Goal: Task Accomplishment & Management: Manage account settings

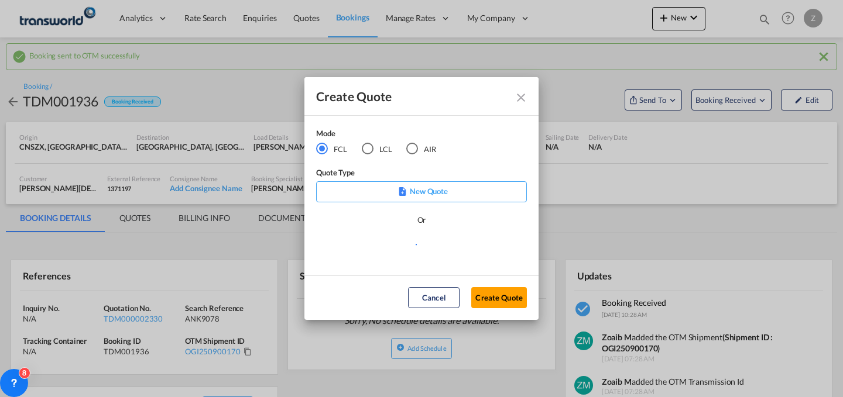
click at [420, 145] on md-radio-button "AIR" at bounding box center [421, 148] width 30 height 13
click at [495, 295] on button "Create Quote" at bounding box center [499, 297] width 56 height 21
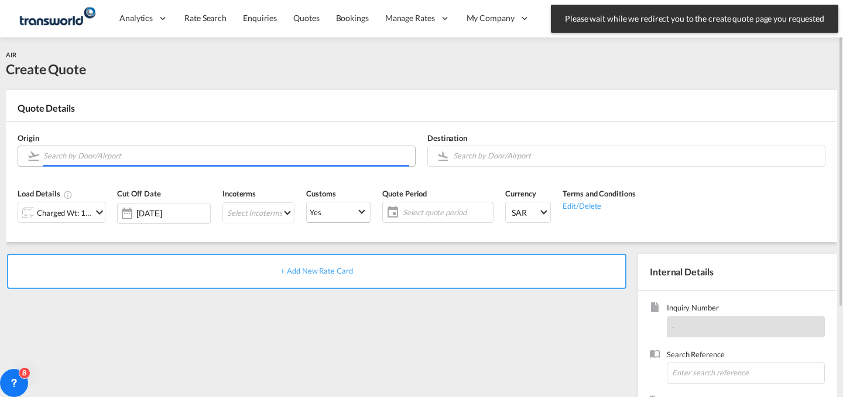
click at [310, 153] on input "Search by Door/Airport" at bounding box center [226, 156] width 366 height 20
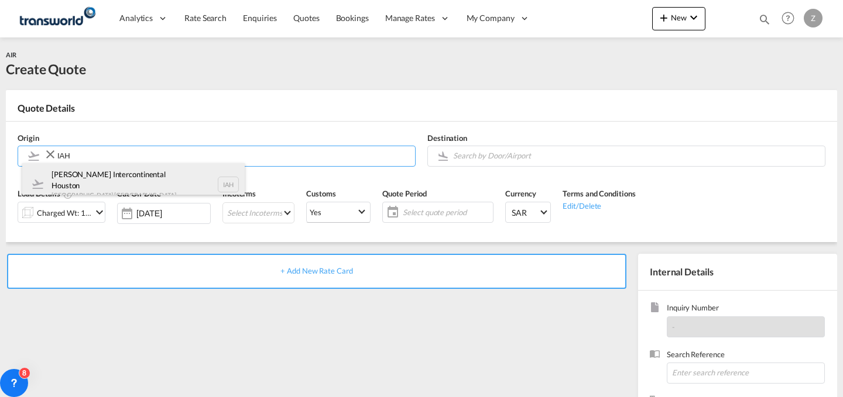
click at [169, 184] on div "[PERSON_NAME] Intercontinental Houston Houston , [GEOGRAPHIC_DATA] IAH" at bounding box center [133, 184] width 222 height 42
type input "[PERSON_NAME] Intercontinental Houston, [GEOGRAPHIC_DATA], [GEOGRAPHIC_DATA]"
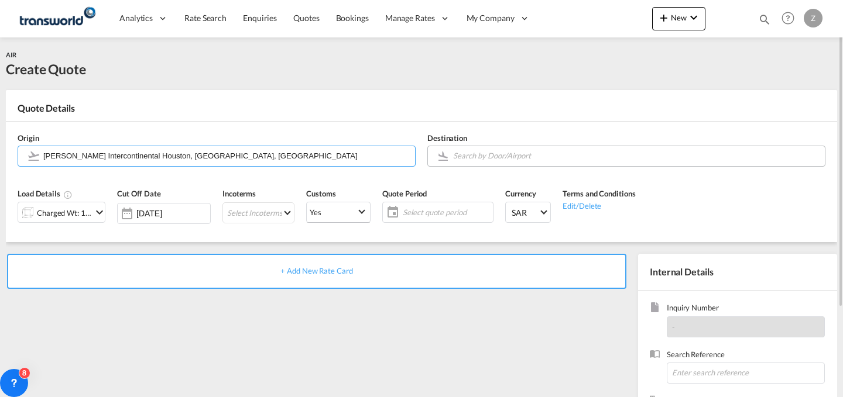
click at [460, 153] on input "Search by Door/Airport" at bounding box center [636, 156] width 366 height 20
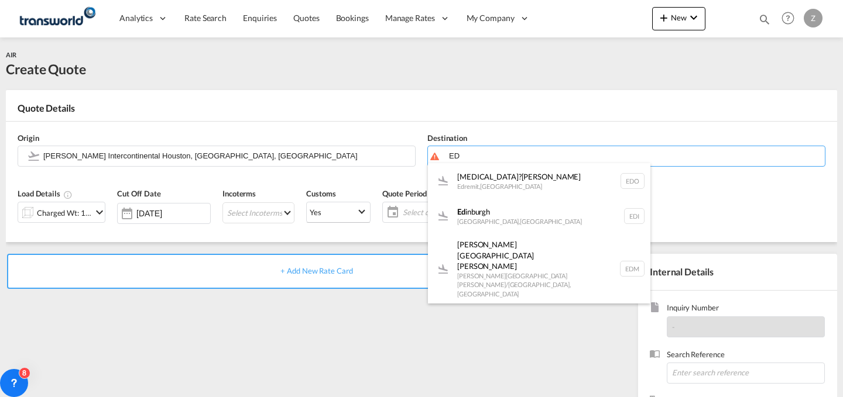
type input "E"
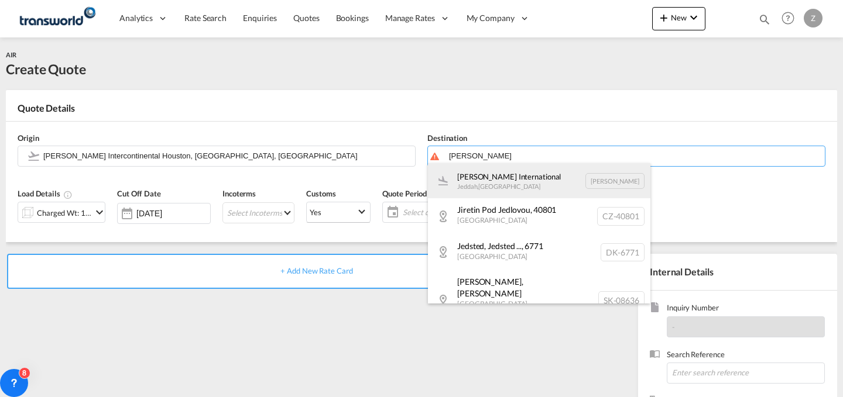
click at [495, 179] on div "[PERSON_NAME] International Jeddah , [GEOGRAPHIC_DATA] [PERSON_NAME]" at bounding box center [539, 180] width 222 height 35
type input "[PERSON_NAME] International, [PERSON_NAME], [PERSON_NAME]"
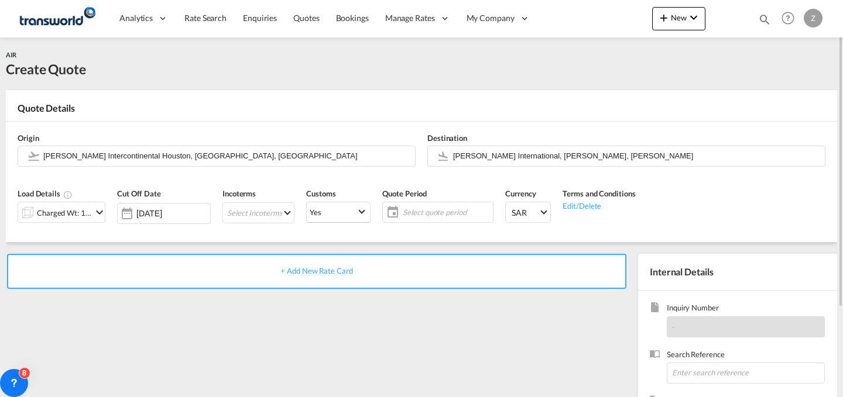
click at [94, 208] on md-icon "icon-chevron-down" at bounding box center [99, 212] width 14 height 14
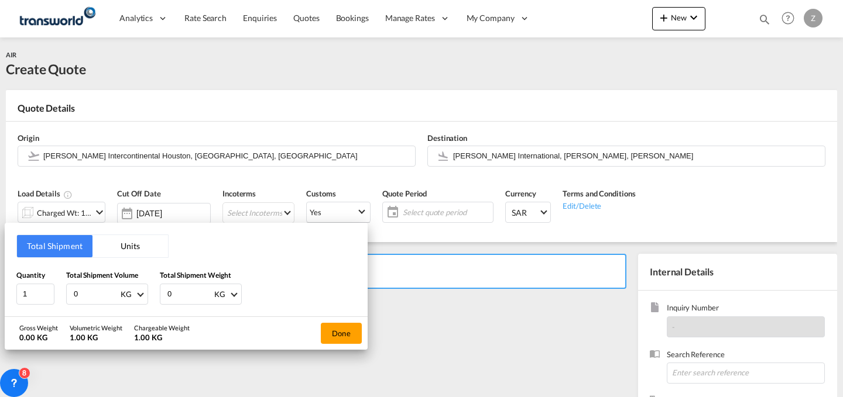
click at [188, 290] on input "0" at bounding box center [189, 294] width 47 height 20
type input "4.09"
click at [109, 287] on input "0" at bounding box center [96, 294] width 47 height 20
type input "5"
type input "4.09"
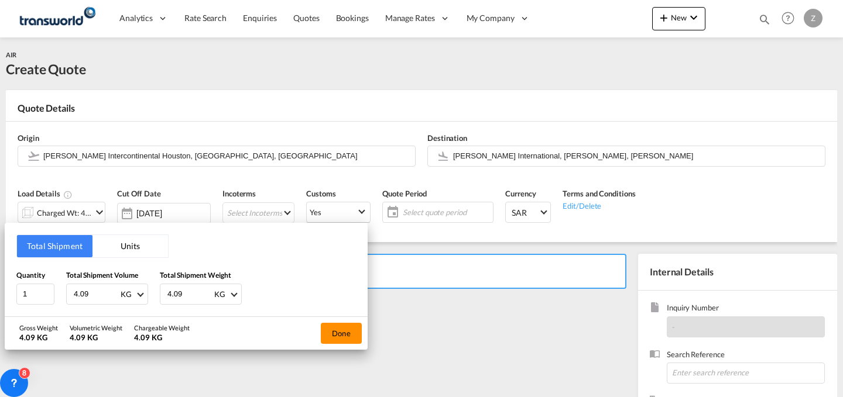
click at [339, 335] on button "Done" at bounding box center [341, 333] width 41 height 21
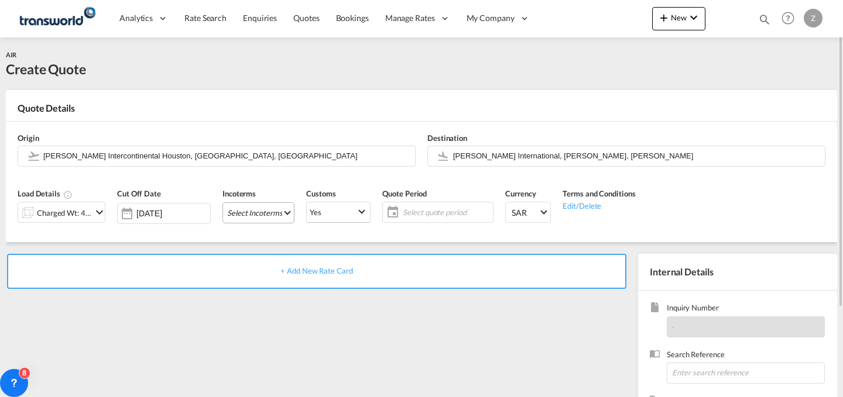
click at [276, 212] on md-select "Select Incoterms FCA - import Free Carrier FAS - export Free Alongside Ship DPU…" at bounding box center [258, 212] width 72 height 21
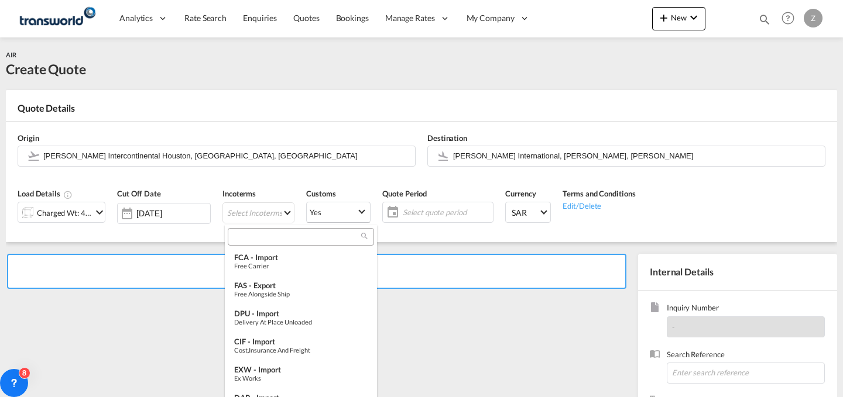
click at [294, 236] on input "search" at bounding box center [296, 237] width 130 height 11
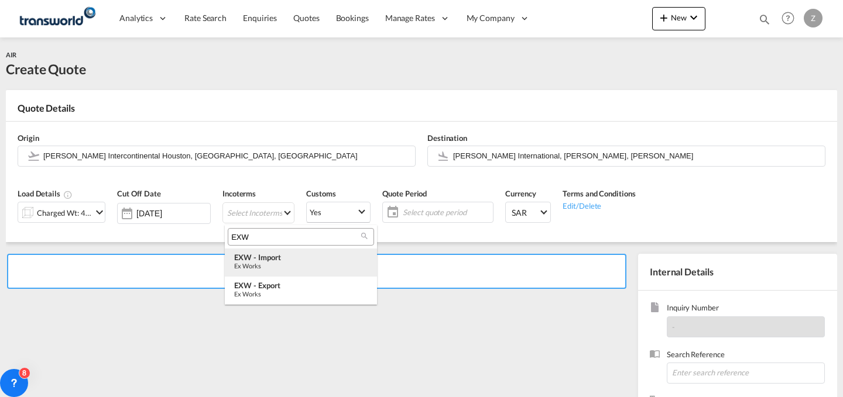
type input "EXW"
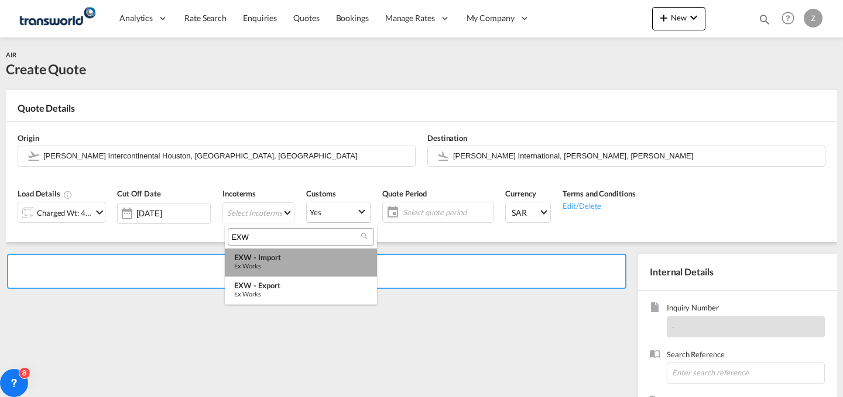
click at [297, 259] on div "EXW - import" at bounding box center [300, 257] width 133 height 9
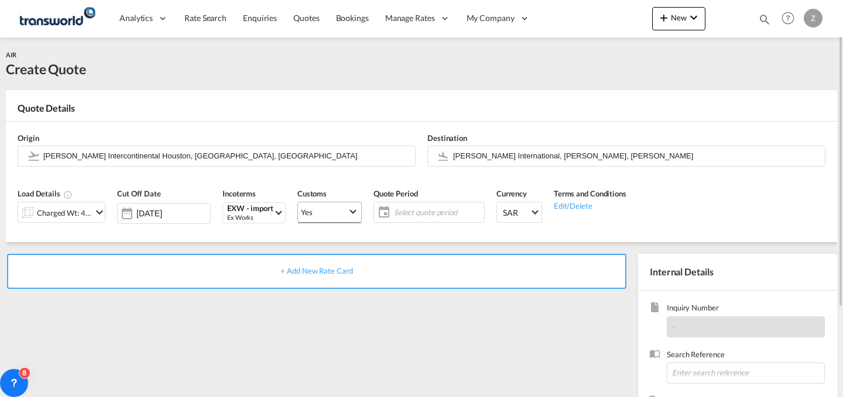
click at [328, 205] on md-select-value "Yes" at bounding box center [329, 212] width 63 height 22
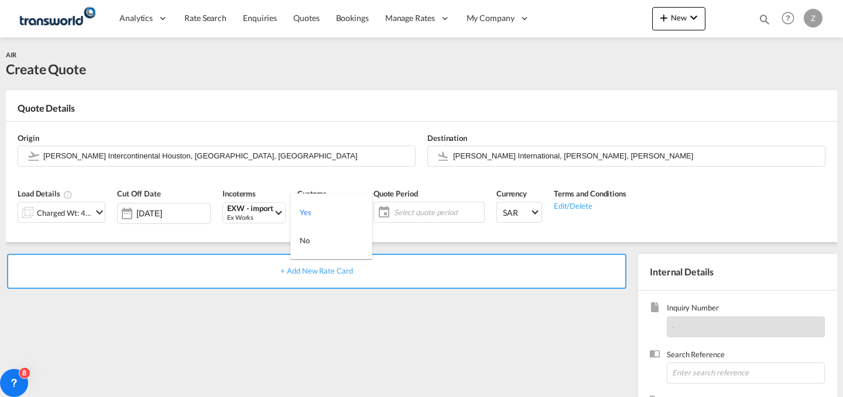
click at [439, 208] on md-backdrop at bounding box center [421, 198] width 843 height 397
click at [439, 208] on span "Select quote period" at bounding box center [437, 212] width 87 height 11
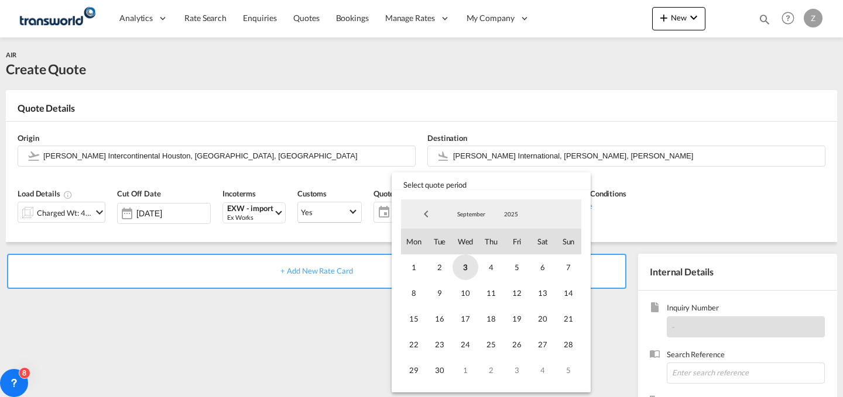
click at [458, 257] on span "3" at bounding box center [465, 268] width 26 height 26
click at [437, 366] on span "30" at bounding box center [440, 371] width 26 height 26
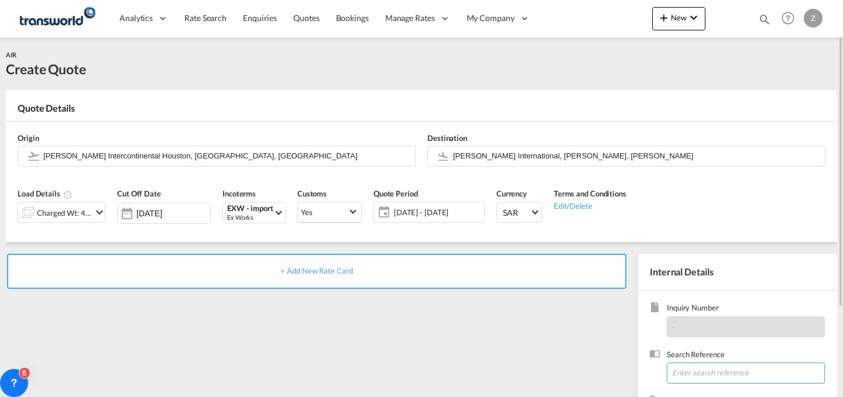
paste input "TW0309379"
click at [700, 374] on input "TW0309379" at bounding box center [745, 373] width 158 height 21
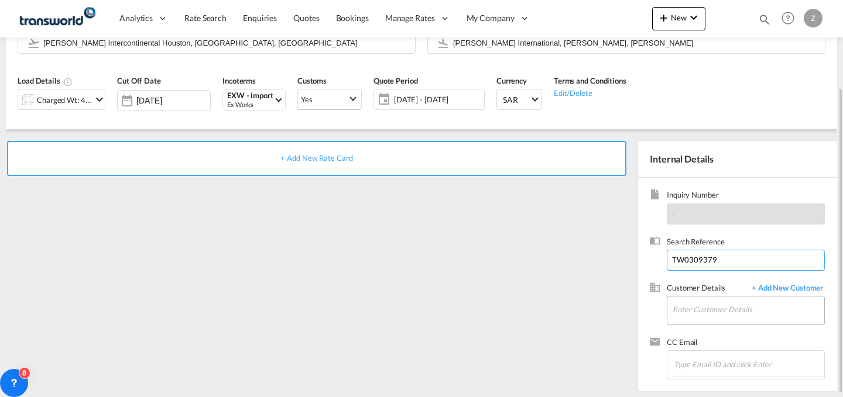
type input "TW0309379"
click at [710, 304] on input "Enter Customer Details" at bounding box center [748, 310] width 152 height 26
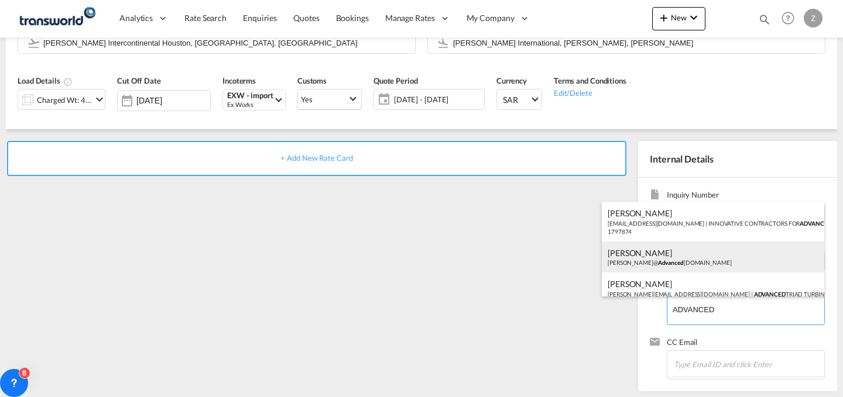
scroll to position [15, 0]
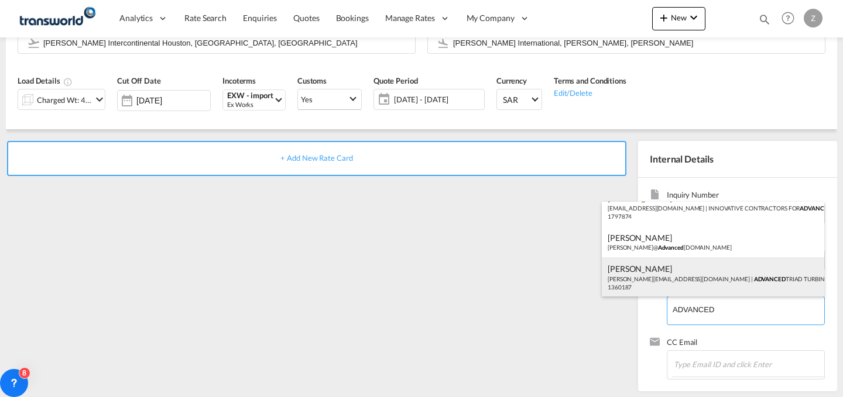
click at [679, 268] on div "[PERSON_NAME] ASHIK [EMAIL_ADDRESS][DOMAIN_NAME] | ADVANCED TRIAD TURBINE SERVI…" at bounding box center [713, 277] width 222 height 40
type input "ADVANCED TRIAD TURBINE SERVICES CO. LTD., [PERSON_NAME], [PERSON_NAME][EMAIL_AD…"
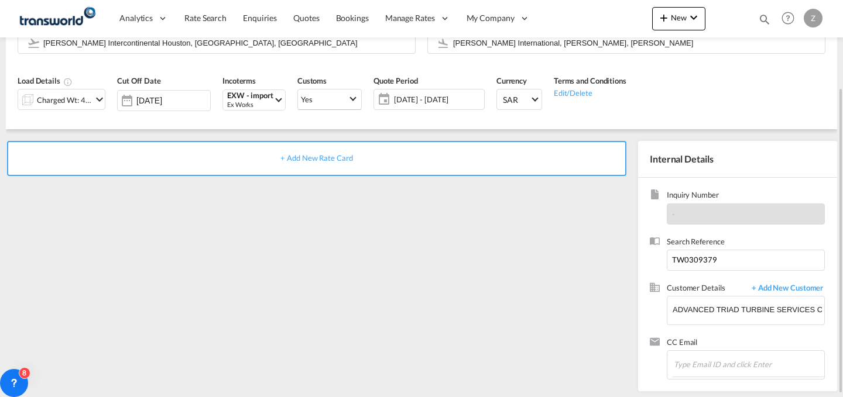
click at [525, 149] on div "+ Add New Rate Card" at bounding box center [316, 158] width 619 height 35
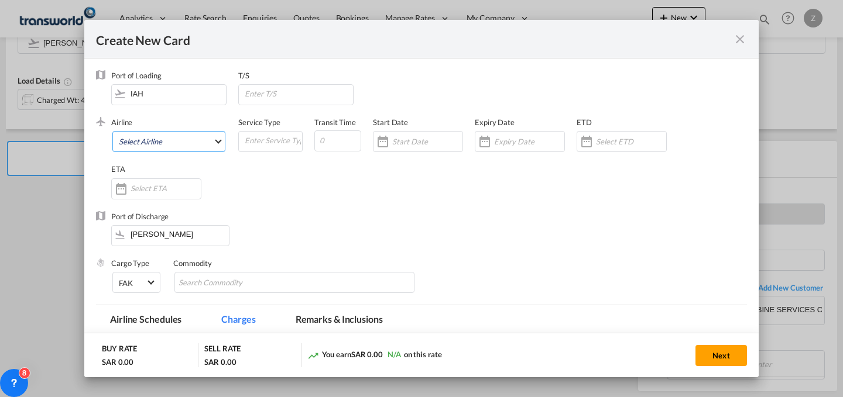
click at [217, 139] on md-select "Select Airline AIR EXPRESS S.A. (1166- / -) CMA CGM Air Cargo (1140-2C / -) DDW…" at bounding box center [168, 141] width 113 height 21
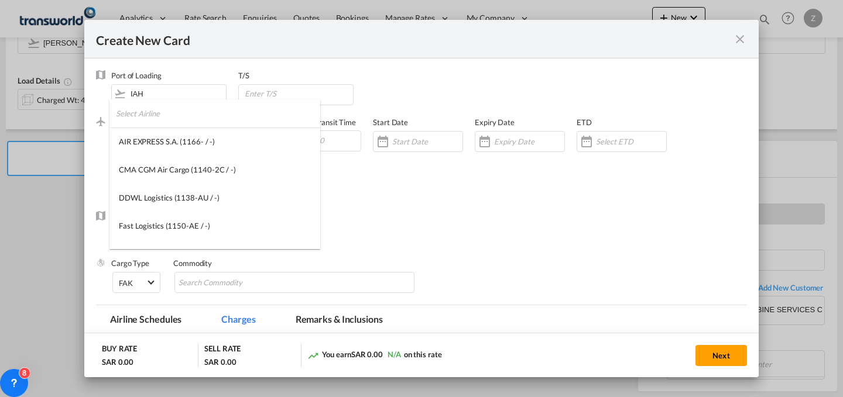
click at [200, 106] on input "search" at bounding box center [218, 113] width 204 height 28
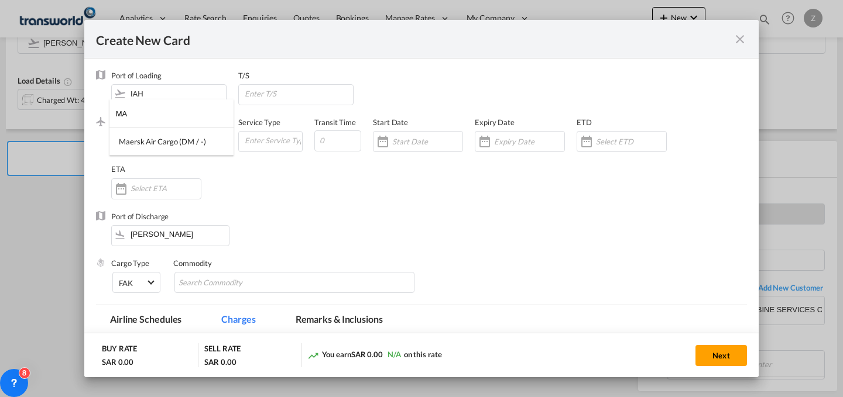
type input "M"
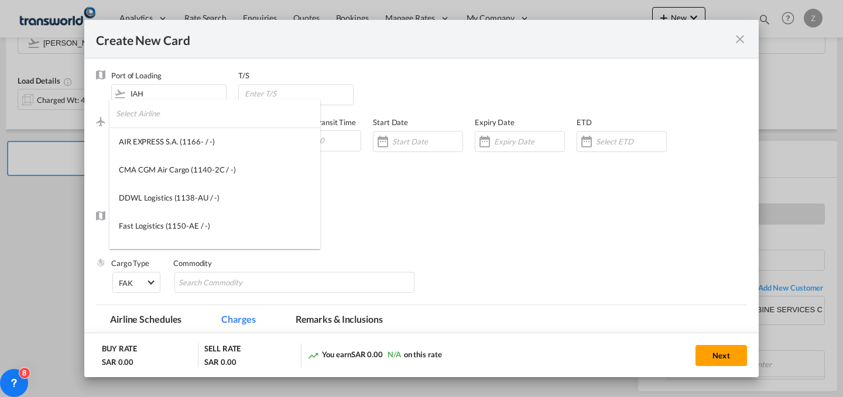
type input "E"
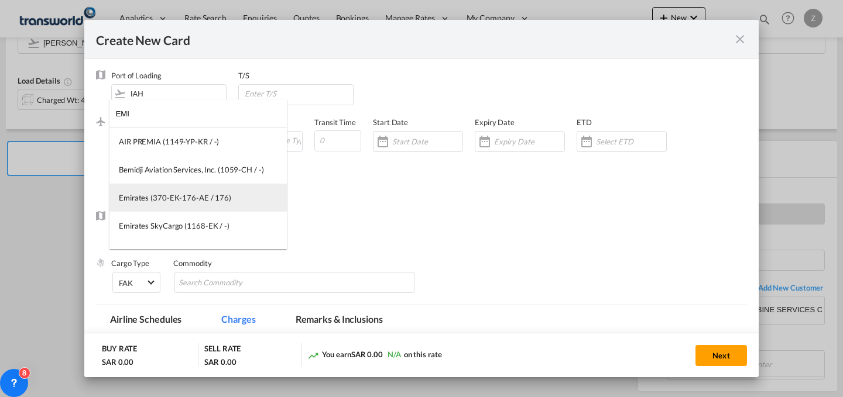
type input "EMI"
click at [185, 198] on div "Emirates (370-EK-176-AE / 176)" at bounding box center [175, 198] width 112 height 11
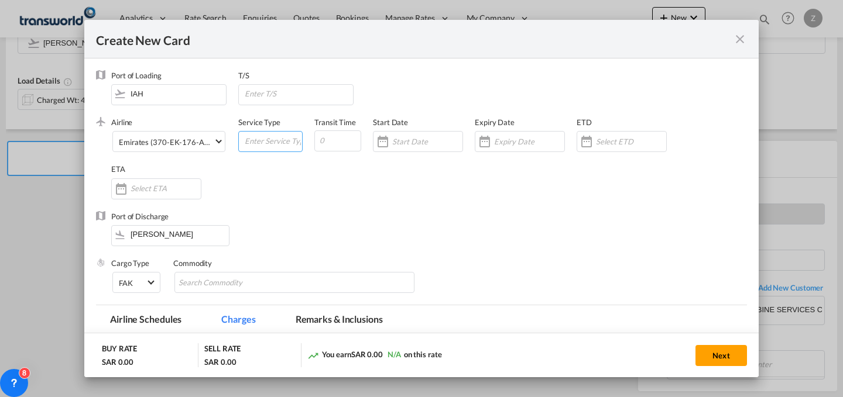
click at [274, 144] on input "Create New Card ..." at bounding box center [272, 141] width 59 height 18
type input "AIR"
type input "6"
click at [404, 139] on input "Create New Card ..." at bounding box center [427, 141] width 70 height 9
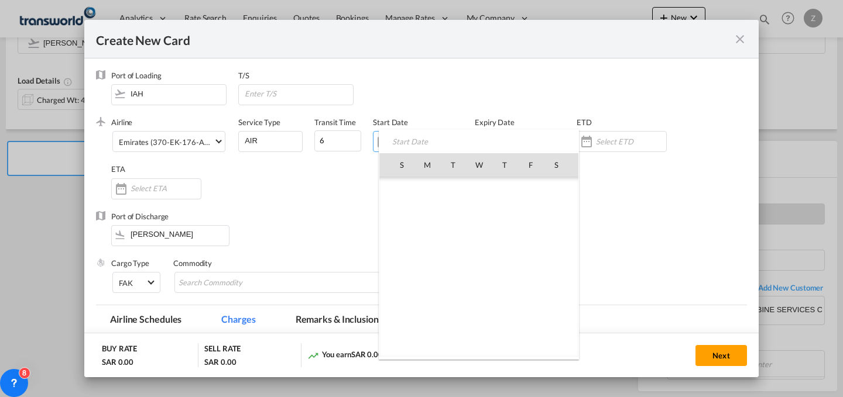
scroll to position [271047, 0]
click at [482, 216] on span "3" at bounding box center [478, 216] width 25 height 25
type input "[DATE]"
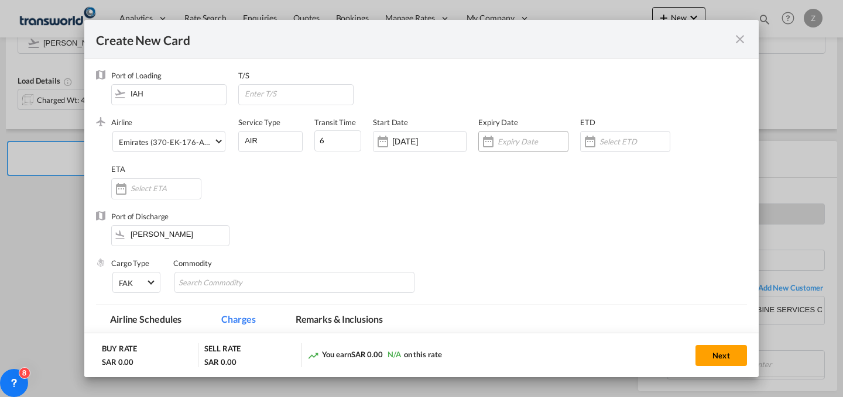
click at [500, 143] on input "Create New Card ..." at bounding box center [532, 141] width 70 height 9
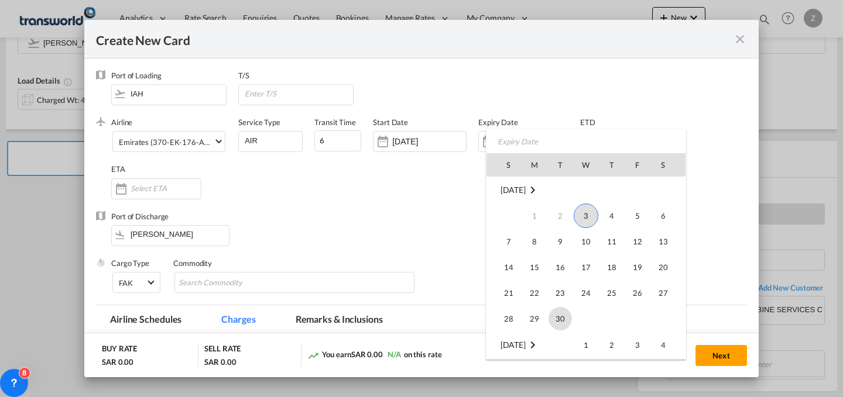
click at [557, 325] on span "30" at bounding box center [559, 318] width 23 height 23
type input "[DATE]"
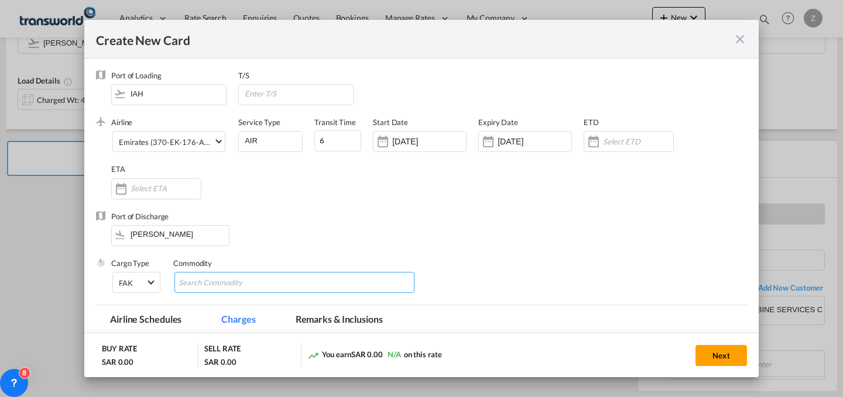
click at [214, 286] on input "Chips input." at bounding box center [231, 283] width 107 height 19
type input "GC"
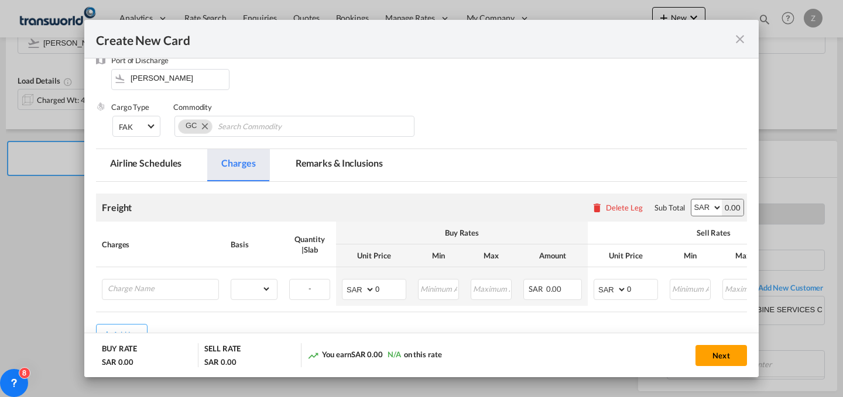
scroll to position [187, 0]
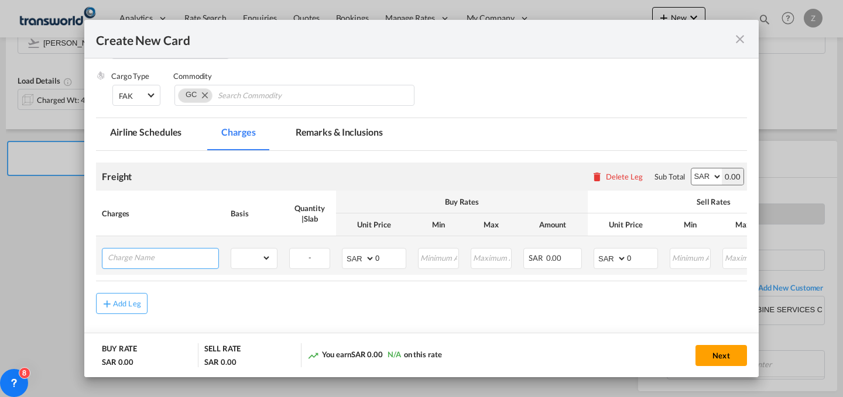
click at [200, 262] on input "Charge Name" at bounding box center [163, 258] width 111 height 18
type input "E"
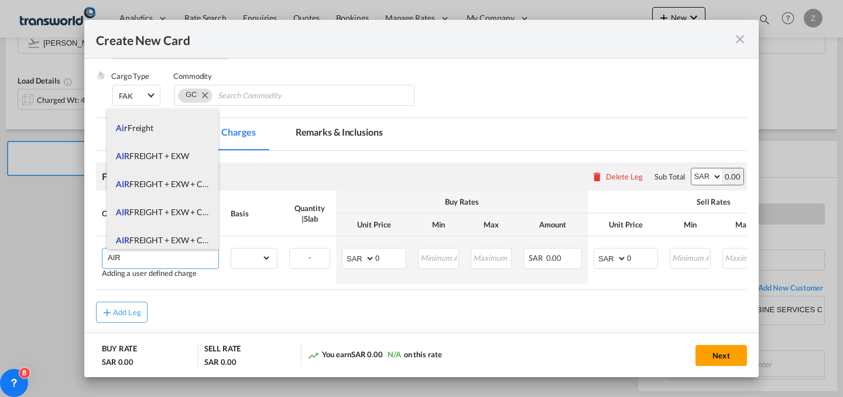
scroll to position [85, 0]
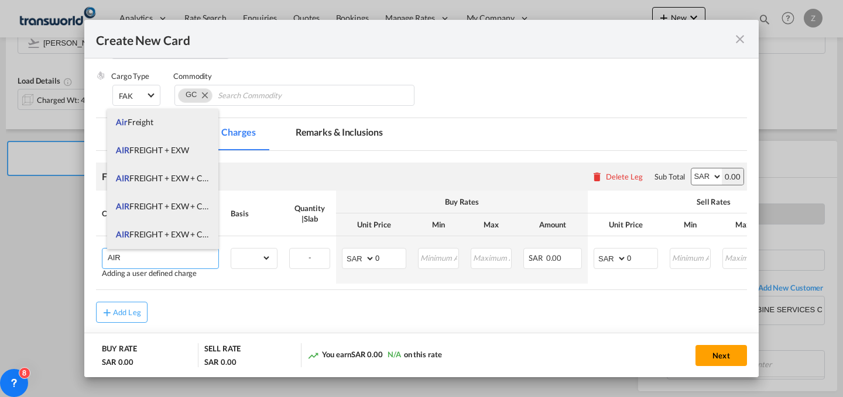
click at [184, 208] on span "AIR FREIGHT + EXW + CLEARANCE AND DELIVERY" at bounding box center [210, 206] width 189 height 10
type input "AIR FREIGHT + EXW + CLEARANCE AND DELIVERY"
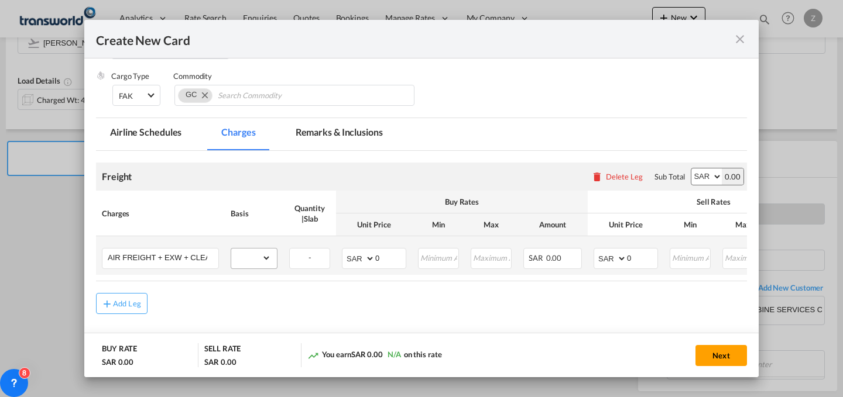
click at [260, 268] on div "gross_weight volumetric_weight per_shipment per_bl per_km % on air freight per_…" at bounding box center [254, 258] width 47 height 21
click at [266, 263] on select "gross_weight volumetric_weight per_shipment per_bl per_km % on air freight per_…" at bounding box center [251, 258] width 40 height 19
select select "per_shipment"
click at [231, 249] on select "gross_weight volumetric_weight per_shipment per_bl per_km % on air freight per_…" at bounding box center [251, 258] width 40 height 19
click at [208, 260] on input "AIR FREIGHT + EXW + CLEARANCE AND DELIVERY" at bounding box center [163, 258] width 111 height 18
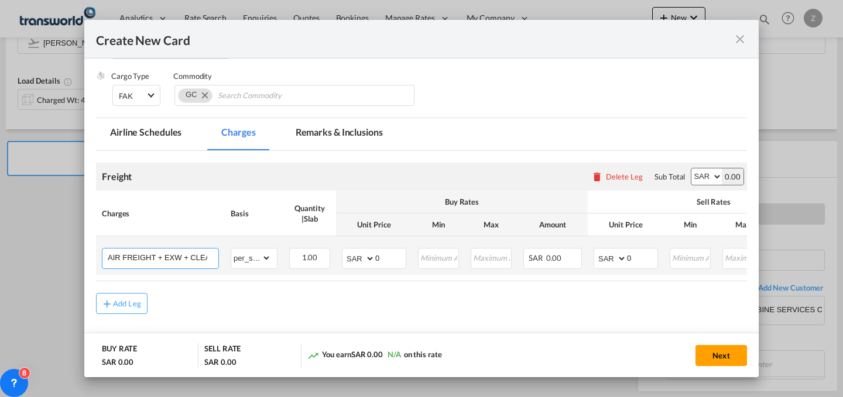
click at [197, 257] on input "AIR FREIGHT + EXW + CLEARANCE AND DELIVERY" at bounding box center [163, 258] width 111 height 18
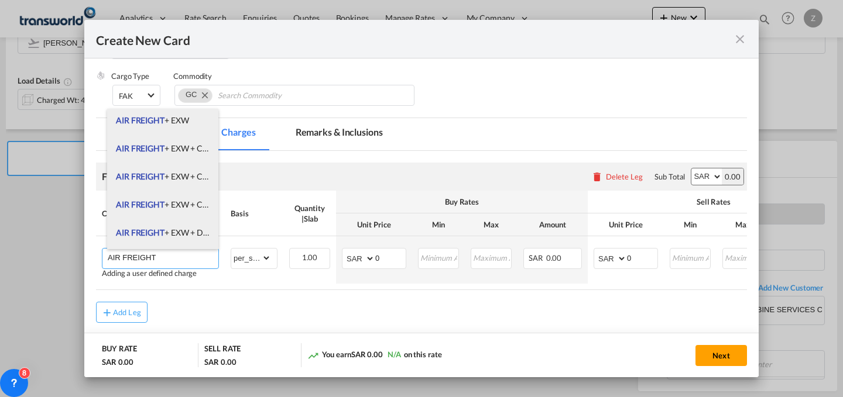
scroll to position [50, 0]
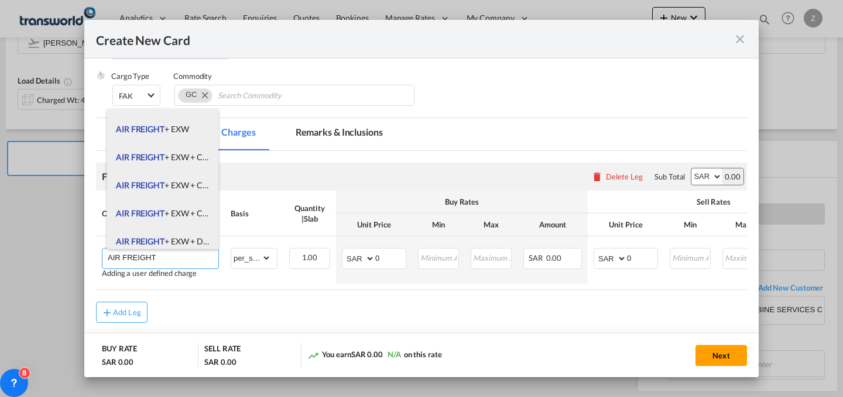
click at [188, 182] on span "AIR FREIGHT + EXW + CLEARANCE AND DELIVERY" at bounding box center [210, 185] width 189 height 10
type input "AIR FREIGHT + EXW + CLEARANCE AND DELIVERY"
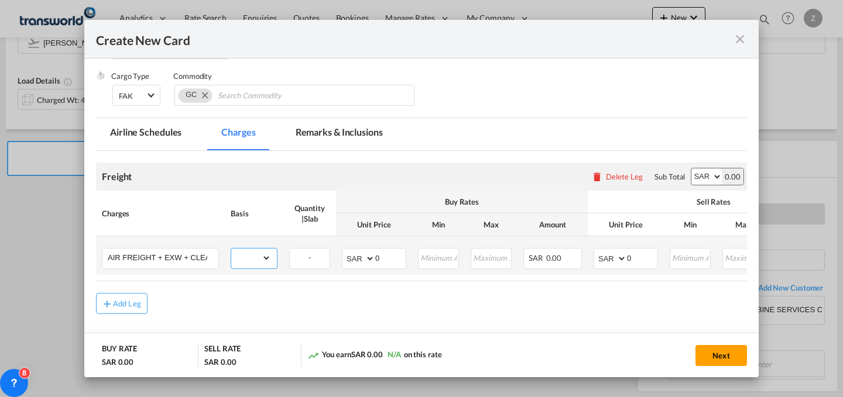
click at [265, 263] on select "gross_weight volumetric_weight per_shipment per_bl per_km % on air freight per_…" at bounding box center [251, 258] width 40 height 19
select select "per_shipment"
click at [231, 249] on select "gross_weight volumetric_weight per_shipment per_bl per_km % on air freight per_…" at bounding box center [251, 258] width 40 height 19
click at [648, 256] on input "0" at bounding box center [642, 258] width 30 height 18
type input "1581"
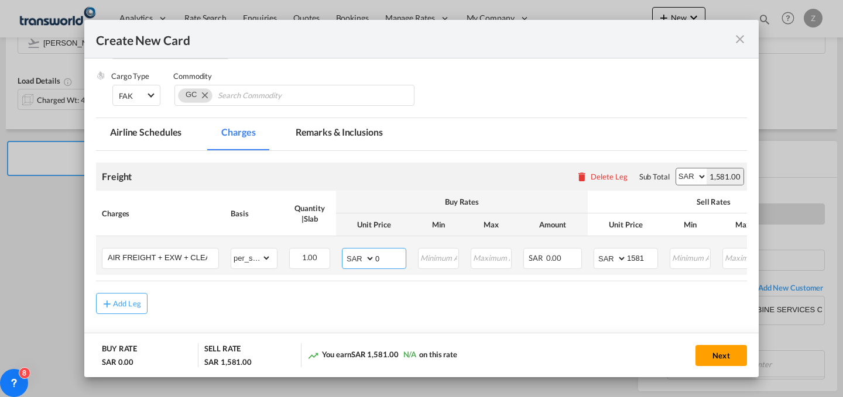
click at [389, 253] on input "0" at bounding box center [390, 258] width 30 height 18
type input "781.81"
click at [208, 259] on input "AIR FREIGHT + EXW + CLEARANCE AND DELIVERY" at bounding box center [163, 258] width 111 height 18
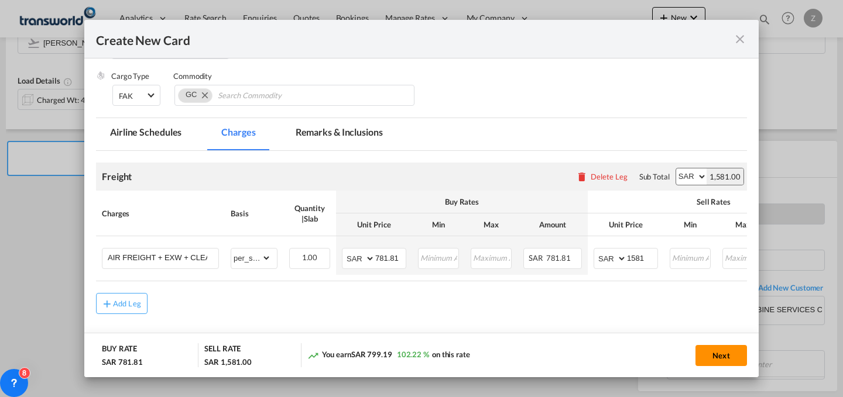
click at [726, 354] on button "Next" at bounding box center [720, 355] width 51 height 21
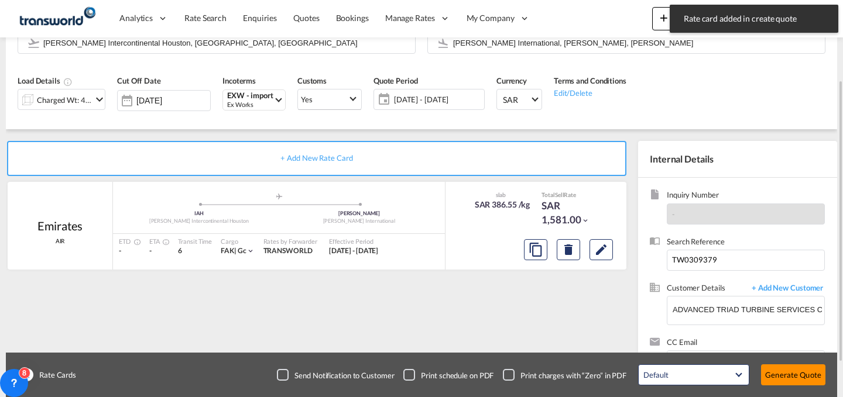
click at [779, 373] on button "Generate Quote" at bounding box center [793, 375] width 64 height 21
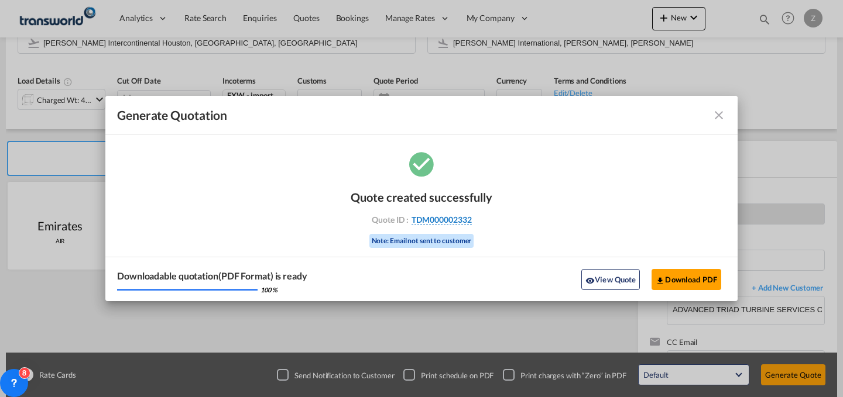
click at [453, 217] on span "TDM000002332" at bounding box center [441, 220] width 60 height 11
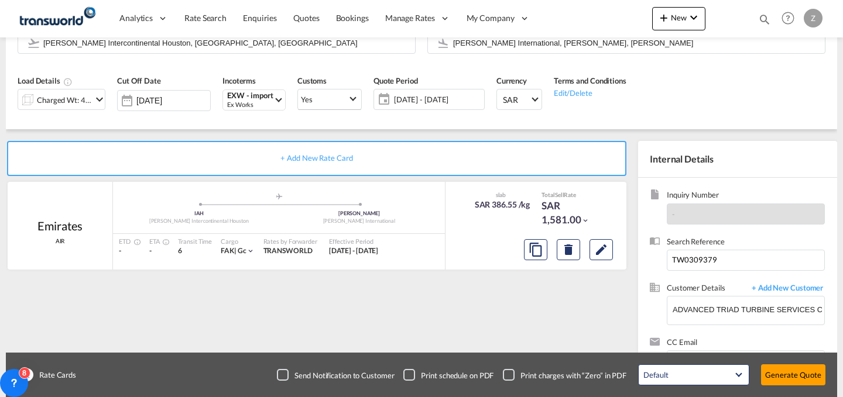
click at [453, 217] on div "Quote created successfully Quote ID : TDM000002332 Note: Email not sent to cust…" at bounding box center [421, 207] width 71 height 39
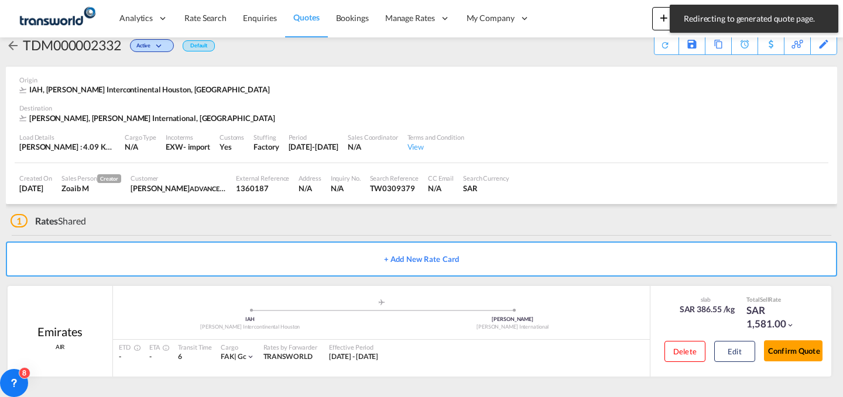
scroll to position [22, 0]
click at [785, 358] on button "Confirm Quote" at bounding box center [793, 351] width 59 height 21
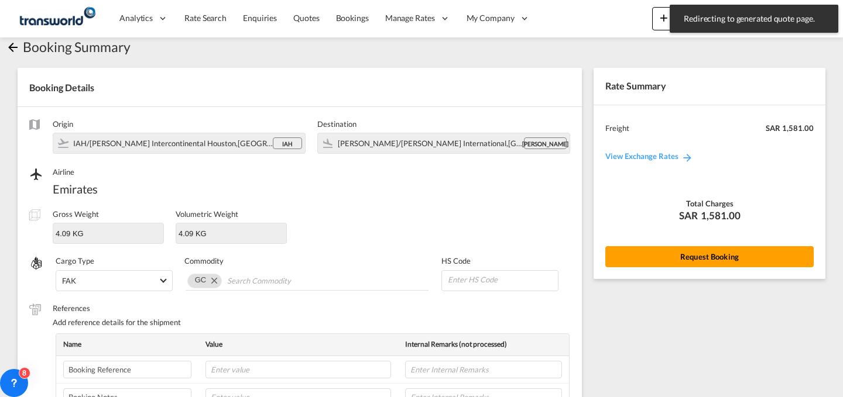
scroll to position [390, 0]
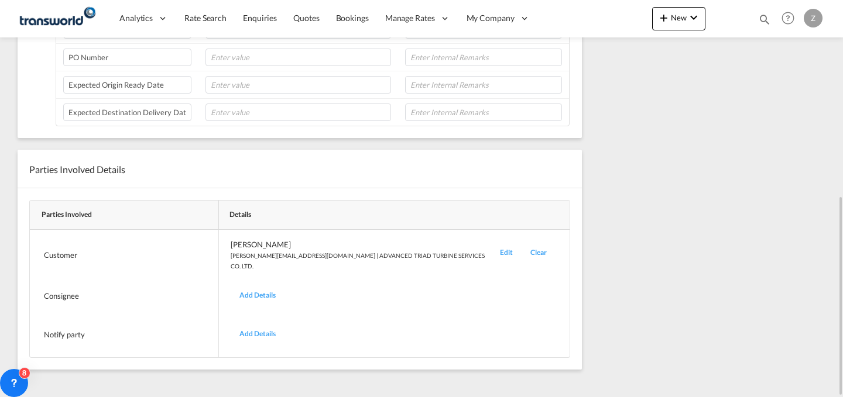
click at [491, 255] on div "Edit" at bounding box center [506, 255] width 30 height 32
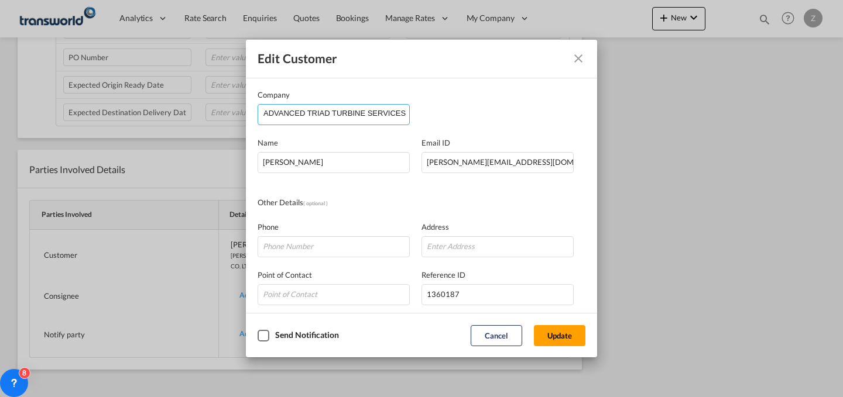
click at [386, 116] on input "ADVANCED TRIAD TURBINE SERVICES CO. LTD." at bounding box center [336, 114] width 146 height 18
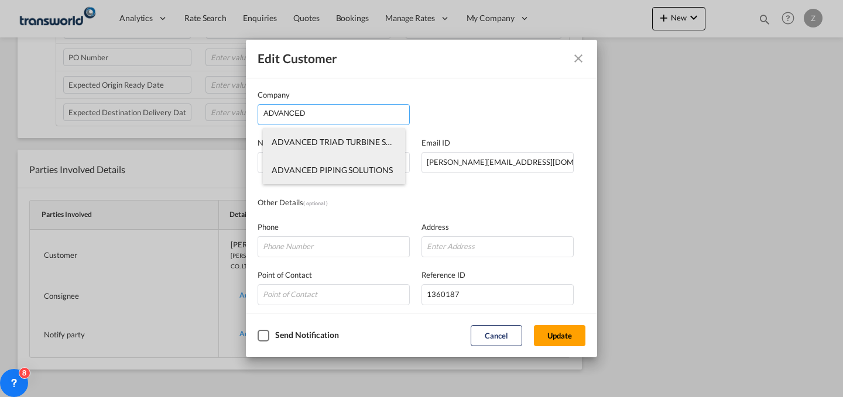
click at [371, 134] on li "ADVANCED TRIAD TURBINE SERVICES CO. LTD." at bounding box center [334, 142] width 142 height 28
type input "ADVANCED TRIAD TURBINE SERVICES CO. LTD."
type input "0126629189"
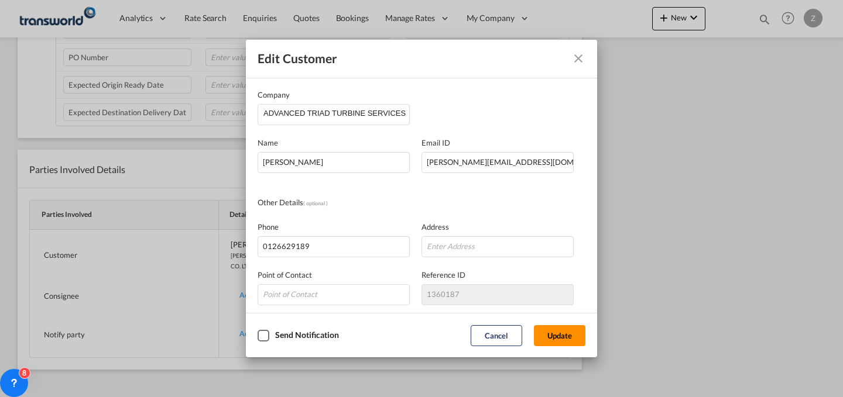
click at [558, 344] on button "Update" at bounding box center [559, 335] width 51 height 21
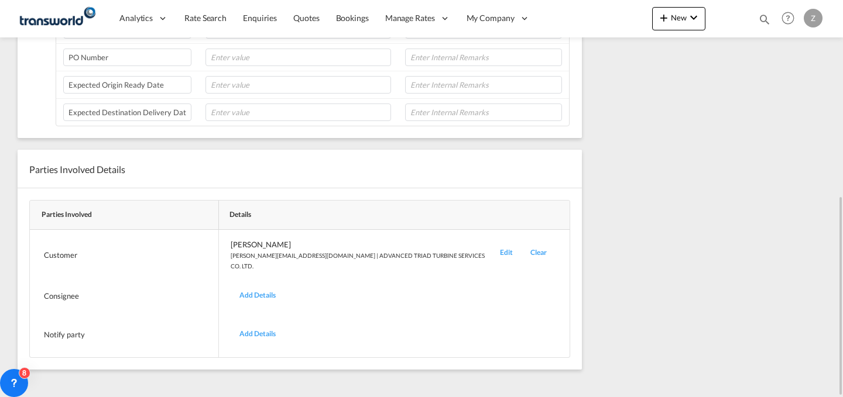
scroll to position [0, 0]
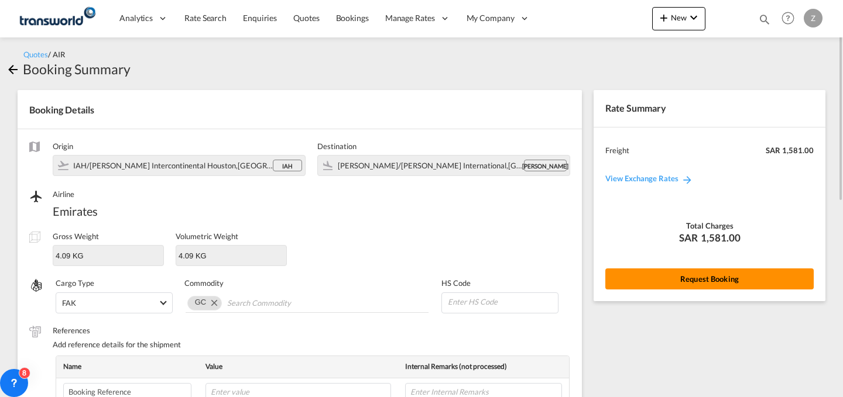
click at [668, 284] on button "Request Booking" at bounding box center [709, 279] width 208 height 21
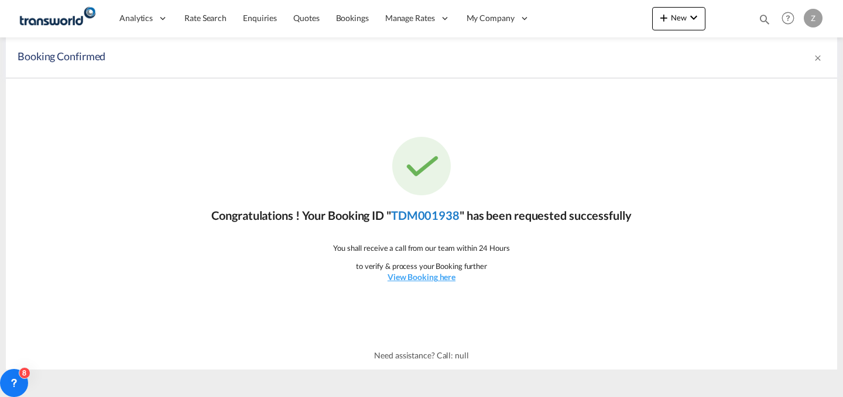
click at [444, 218] on link "TDM001938" at bounding box center [425, 215] width 68 height 14
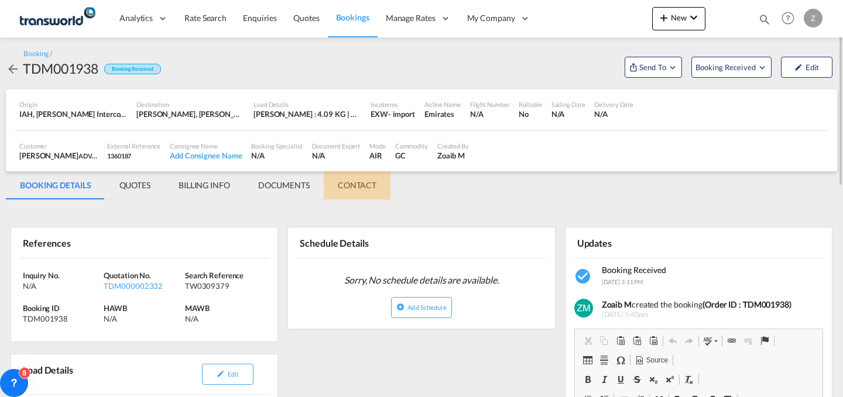
click at [362, 188] on md-tab-item "CONTACT" at bounding box center [357, 185] width 67 height 28
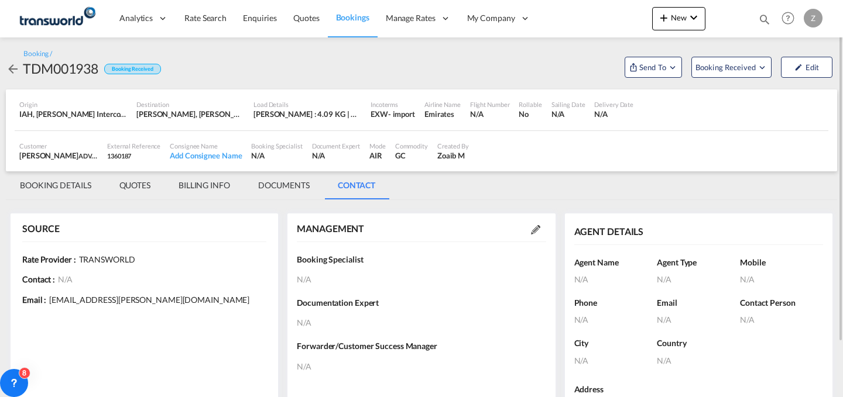
click at [535, 228] on md-icon at bounding box center [535, 229] width 9 height 9
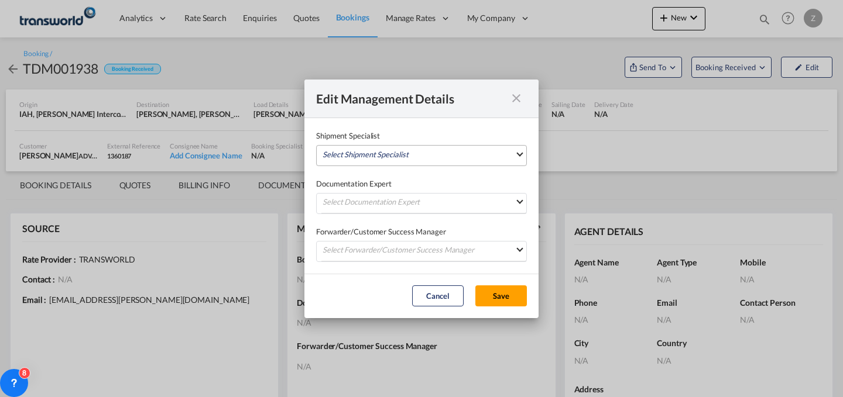
click at [465, 157] on md-select "Select Shipment Specialist [PERSON_NAME] W [PERSON_NAME][EMAIL_ADDRESS][PERSON_…" at bounding box center [421, 155] width 211 height 21
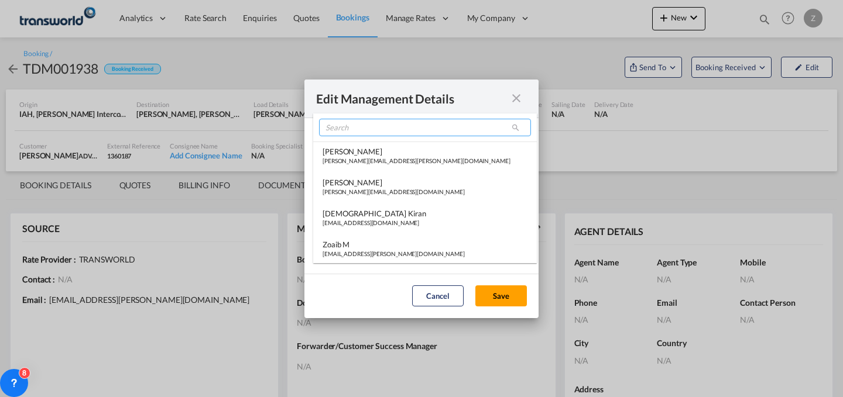
click at [441, 130] on input "search" at bounding box center [425, 128] width 212 height 18
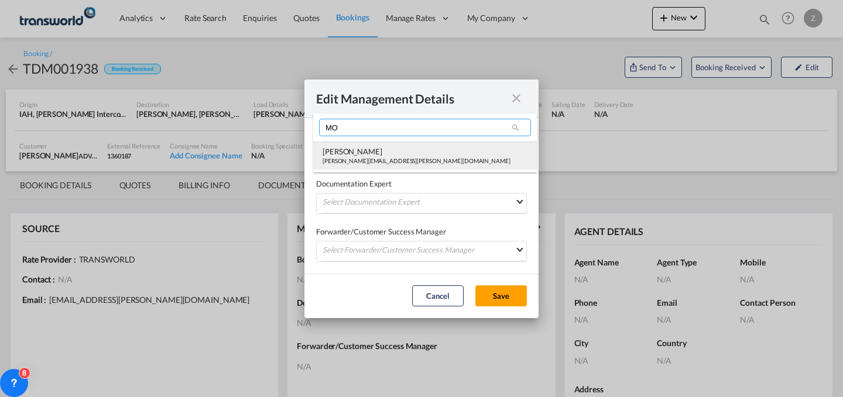
type input "MO"
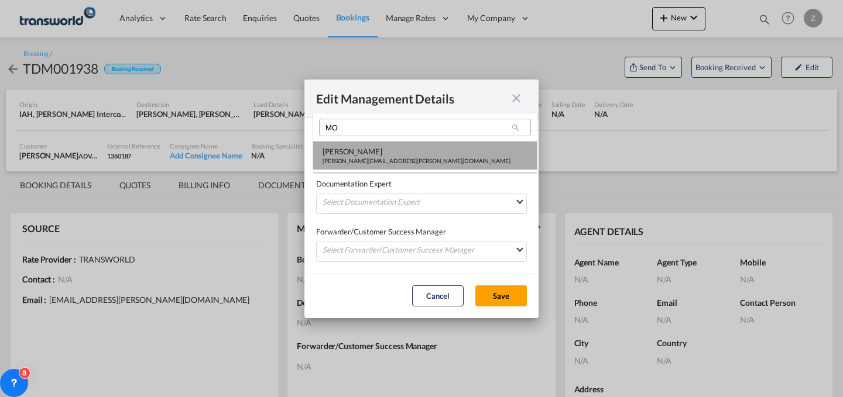
click at [404, 152] on div "[PERSON_NAME]" at bounding box center [416, 151] width 188 height 11
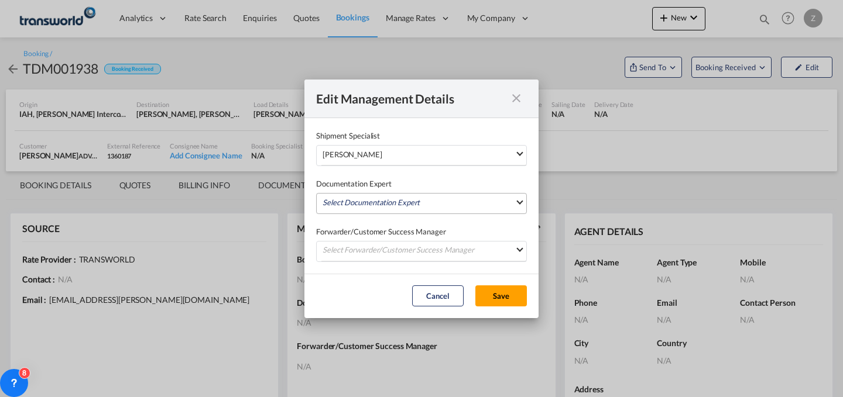
click at [396, 205] on md-select "Select Documentation Expert [PERSON_NAME] W [PERSON_NAME][EMAIL_ADDRESS][PERSON…" at bounding box center [421, 203] width 211 height 21
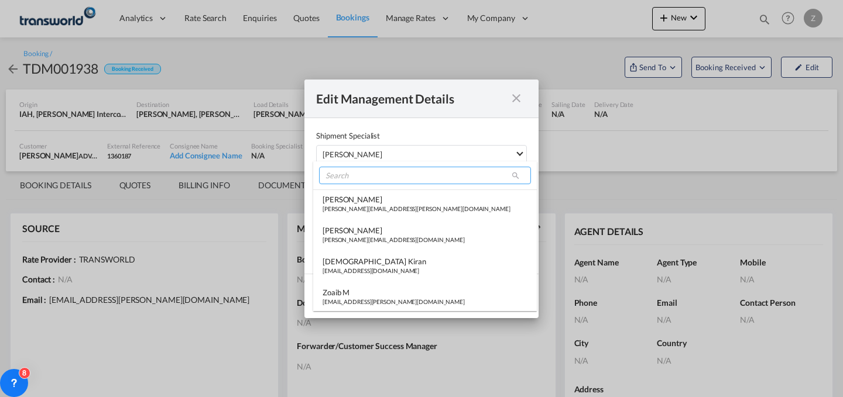
click at [423, 179] on input "search" at bounding box center [425, 176] width 212 height 18
type input ","
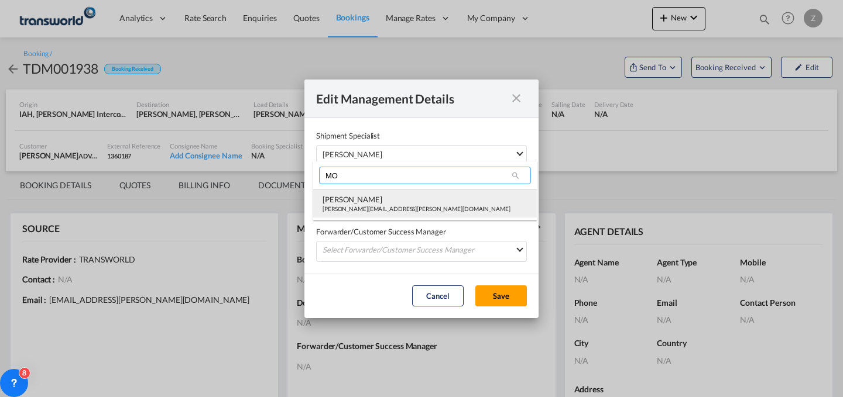
type input "MO"
click at [405, 193] on md-option "[PERSON_NAME] Shahil [EMAIL_ADDRESS][PERSON_NAME][DOMAIN_NAME]" at bounding box center [425, 204] width 224 height 28
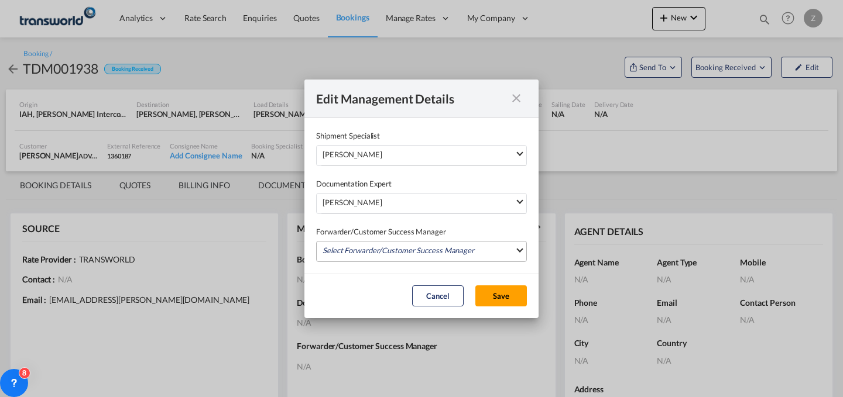
click at [402, 246] on md-select "Select Forwarder/Customer Success Manager [PERSON_NAME] [PERSON_NAME][EMAIL_ADD…" at bounding box center [421, 251] width 211 height 21
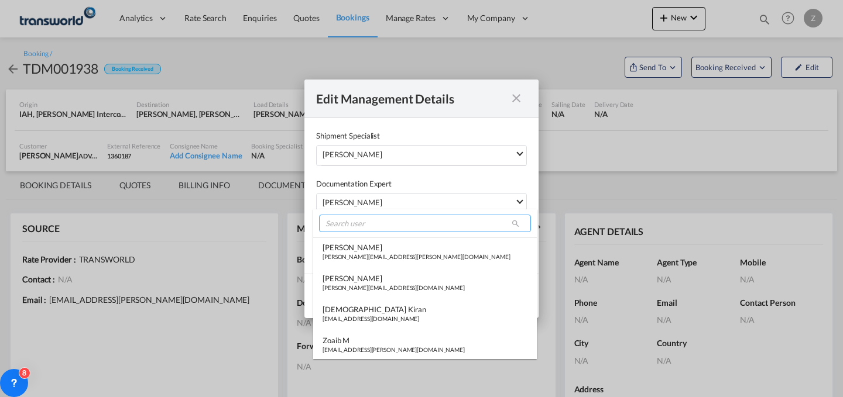
click at [383, 225] on input "search" at bounding box center [425, 224] width 212 height 18
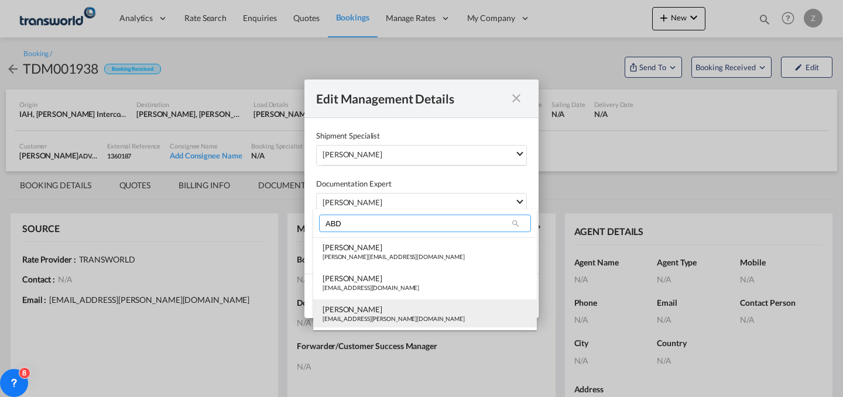
type input "ABD"
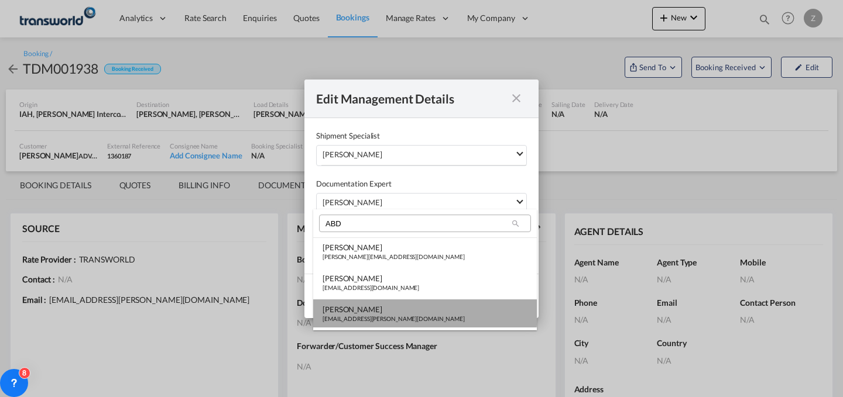
click at [374, 310] on div "[PERSON_NAME]" at bounding box center [393, 309] width 142 height 11
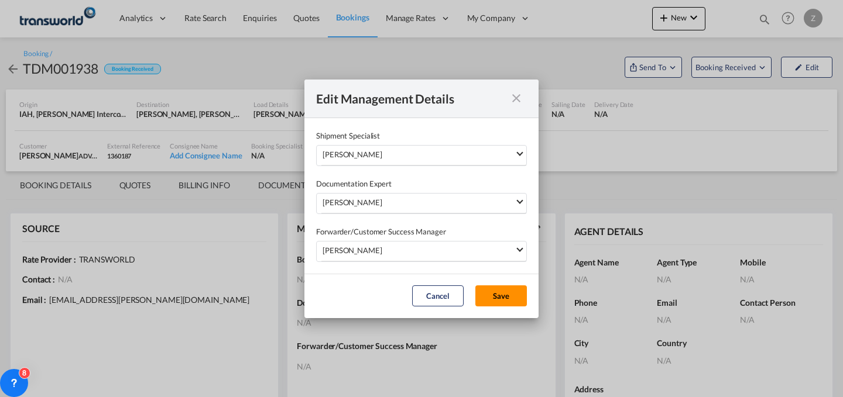
click at [501, 294] on button "Save" at bounding box center [500, 296] width 51 height 21
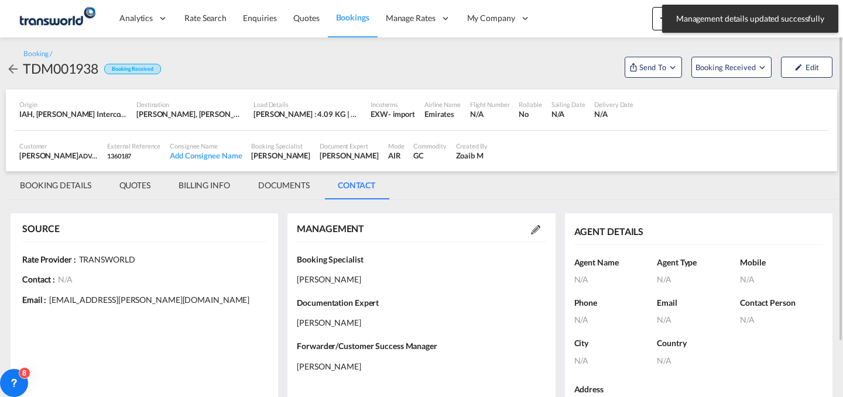
click at [40, 183] on md-tab-item "BOOKING DETAILS" at bounding box center [55, 185] width 99 height 28
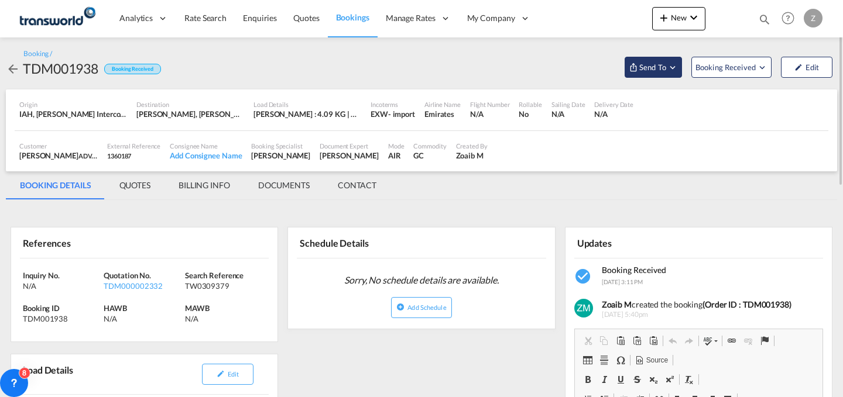
click at [664, 64] on span "Send To" at bounding box center [652, 67] width 29 height 12
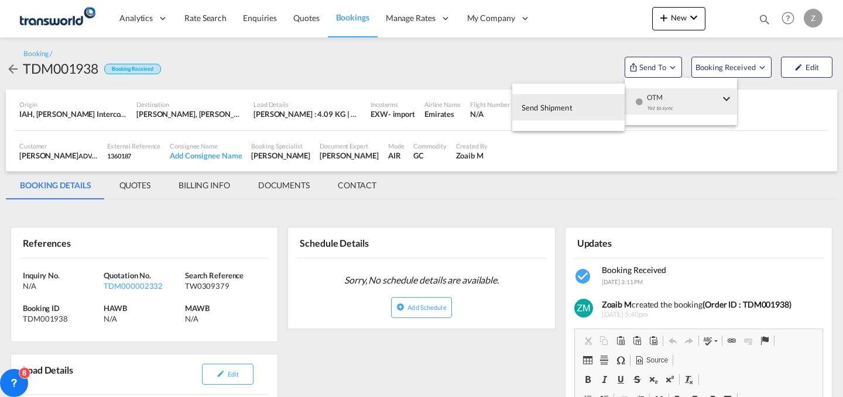
click at [664, 115] on md-menu-item "OTM Yet to sync" at bounding box center [680, 102] width 112 height 38
click at [580, 114] on button "Send Shipment" at bounding box center [568, 107] width 112 height 26
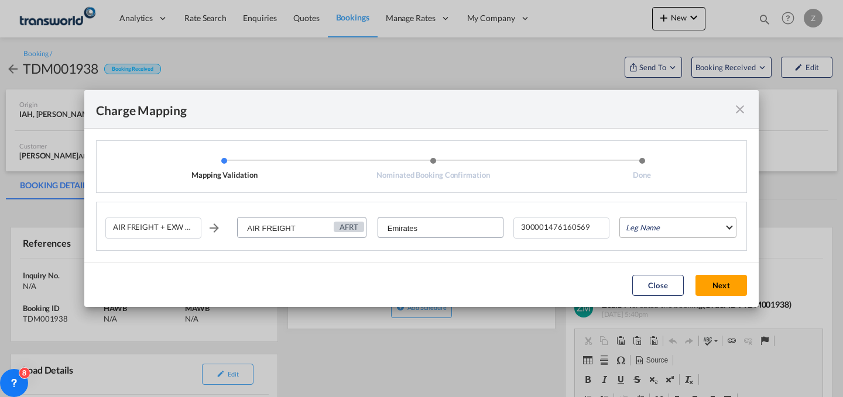
click at [660, 225] on md-select "Leg Name HANDLING ORIGIN HANDLING DESTINATION OTHERS TL PICK UP CUSTOMS ORIGIN …" at bounding box center [677, 227] width 117 height 21
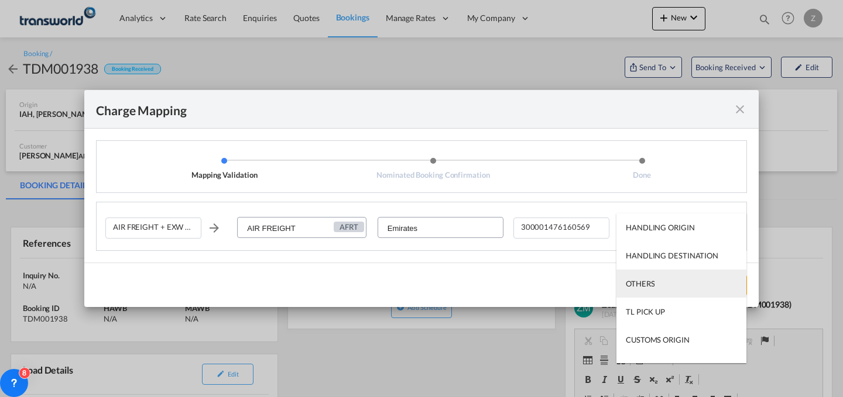
click at [655, 279] on md-option "OTHERS" at bounding box center [681, 284] width 130 height 28
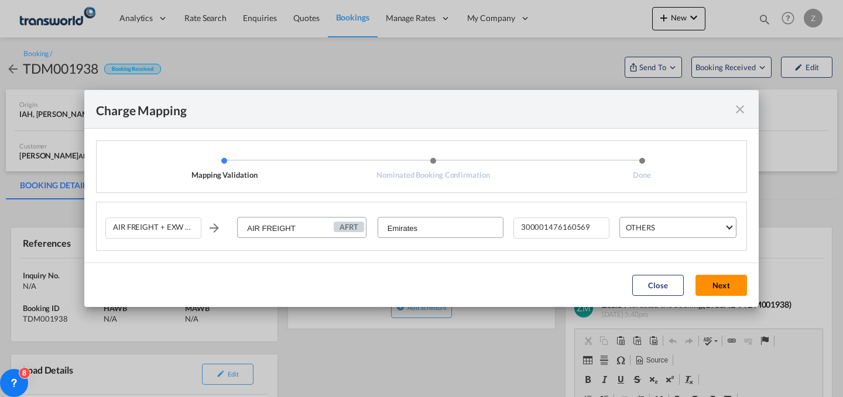
click at [721, 284] on button "Next" at bounding box center [720, 285] width 51 height 21
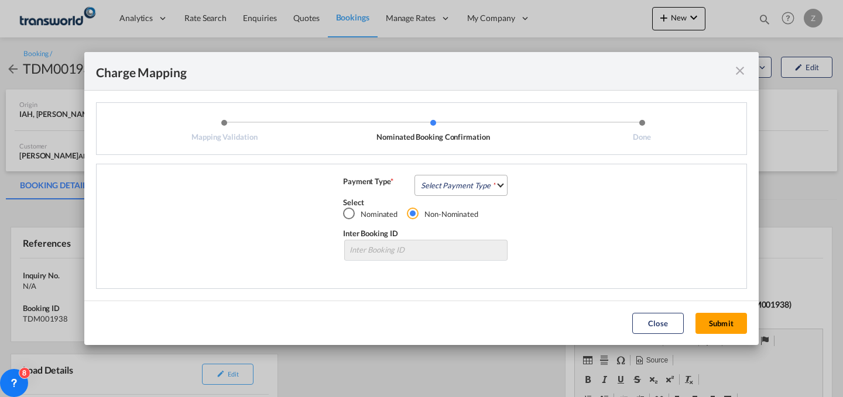
click at [455, 180] on md-select "Select Payment Type COLLECT PREPAID" at bounding box center [460, 185] width 93 height 21
click at [464, 188] on md-option "COLLECT" at bounding box center [465, 185] width 104 height 28
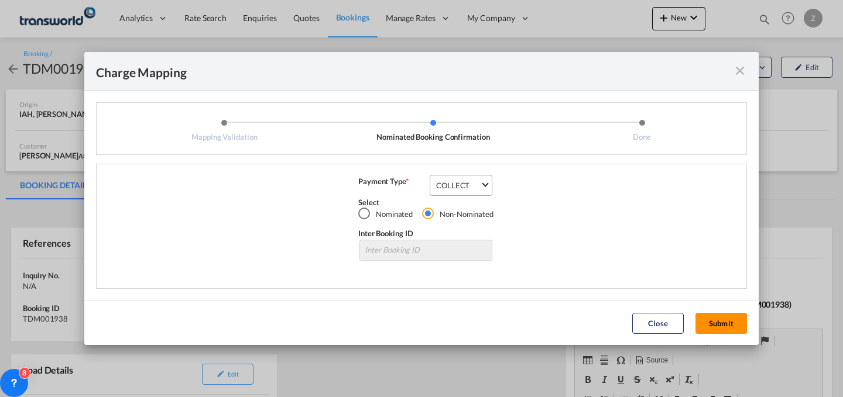
click at [717, 322] on button "Submit" at bounding box center [720, 323] width 51 height 21
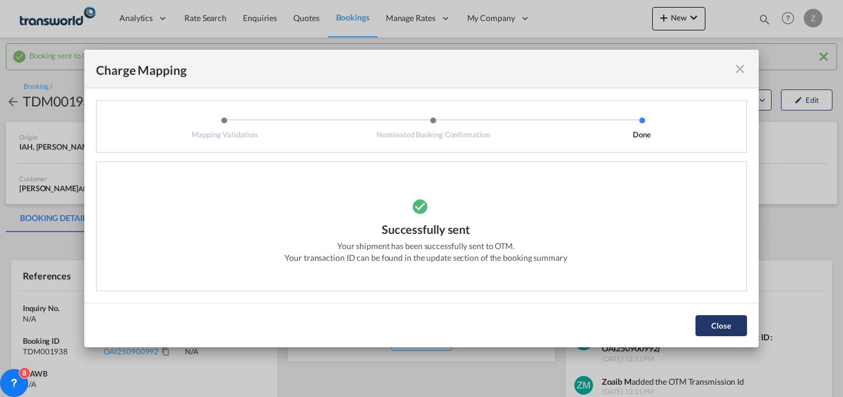
click at [721, 317] on button "Close" at bounding box center [720, 325] width 51 height 21
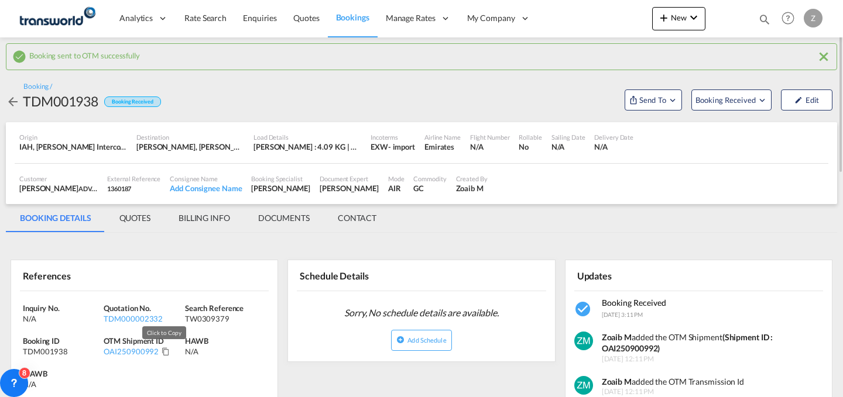
click at [165, 352] on md-icon "Click to Copy" at bounding box center [165, 352] width 8 height 8
